Goal: Find specific page/section: Find specific page/section

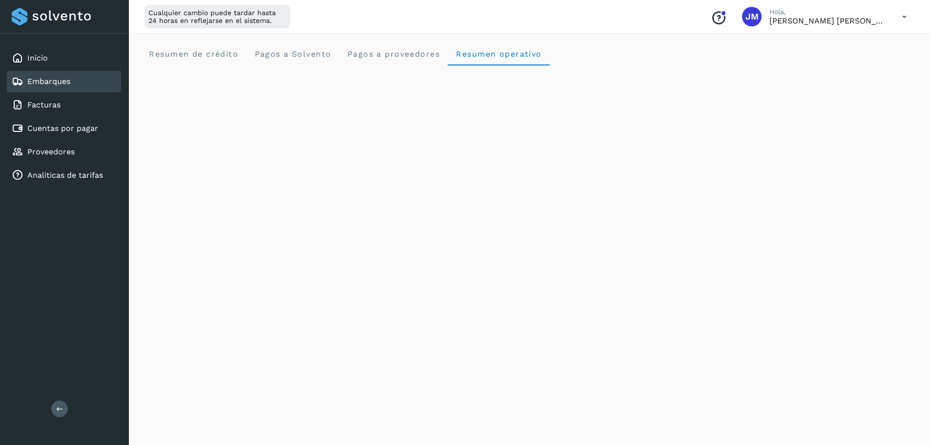
click at [55, 85] on link "Embarques" at bounding box center [48, 81] width 43 height 9
click at [72, 105] on div "Facturas" at bounding box center [64, 104] width 114 height 21
click at [83, 86] on div "Embarques" at bounding box center [64, 81] width 114 height 21
click at [65, 77] on link "Embarques" at bounding box center [48, 81] width 43 height 9
